Goal: Task Accomplishment & Management: Manage account settings

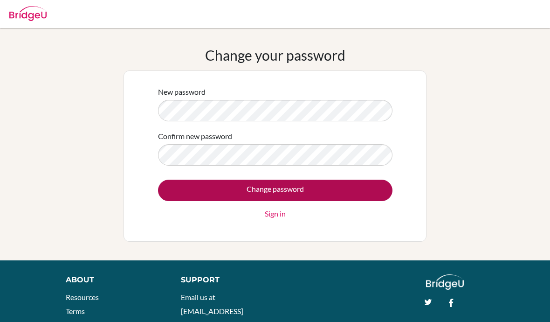
click at [366, 189] on input "Change password" at bounding box center [275, 190] width 235 height 21
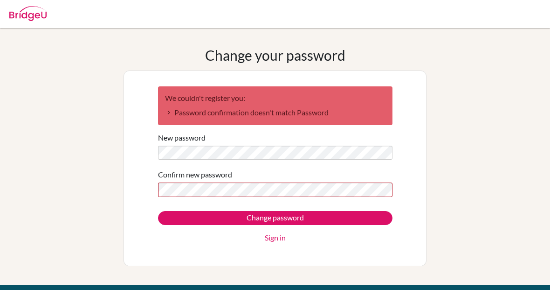
click at [318, 201] on form "We couldn't register you: Password confirmation doesn't match Password New pass…" at bounding box center [275, 164] width 235 height 157
click at [258, 228] on div "Change password Sign in" at bounding box center [275, 227] width 235 height 32
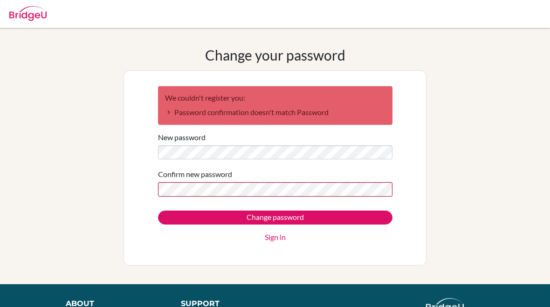
click at [266, 219] on input "Change password" at bounding box center [275, 218] width 235 height 14
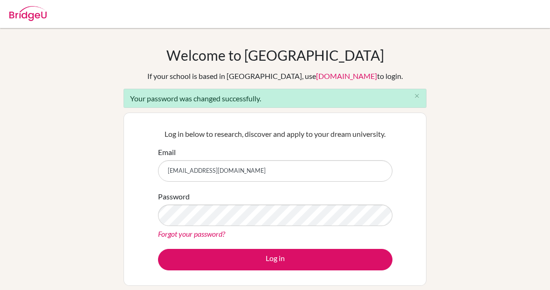
type input "[EMAIL_ADDRESS][DOMAIN_NAME]"
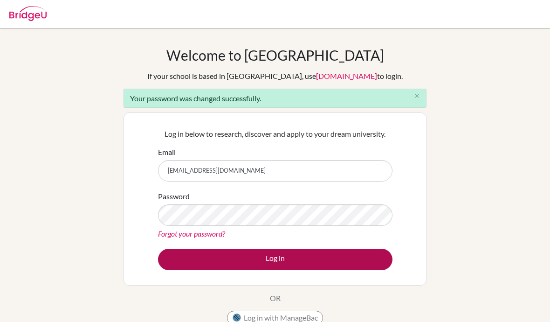
click at [345, 270] on div "Log in below to research, discover and apply to your dream university. Email 23…" at bounding box center [275, 198] width 246 height 153
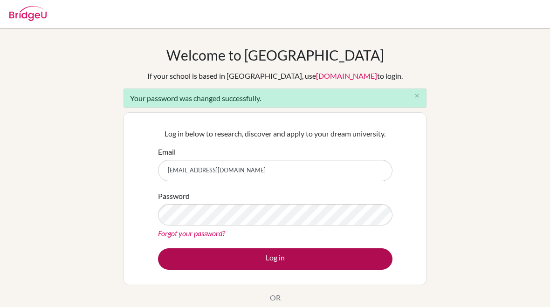
click at [335, 264] on button "Log in" at bounding box center [275, 259] width 235 height 21
click at [356, 255] on button "Log in" at bounding box center [275, 259] width 235 height 21
click at [353, 260] on button "Log in" at bounding box center [275, 259] width 235 height 21
click at [350, 260] on button "Log in" at bounding box center [275, 259] width 235 height 21
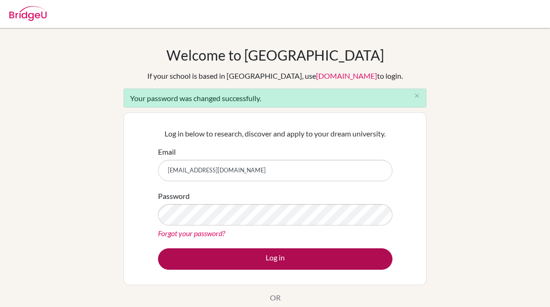
click at [349, 260] on button "Log in" at bounding box center [275, 259] width 235 height 21
click at [349, 259] on button "Log in" at bounding box center [275, 259] width 235 height 21
